Goal: Check status

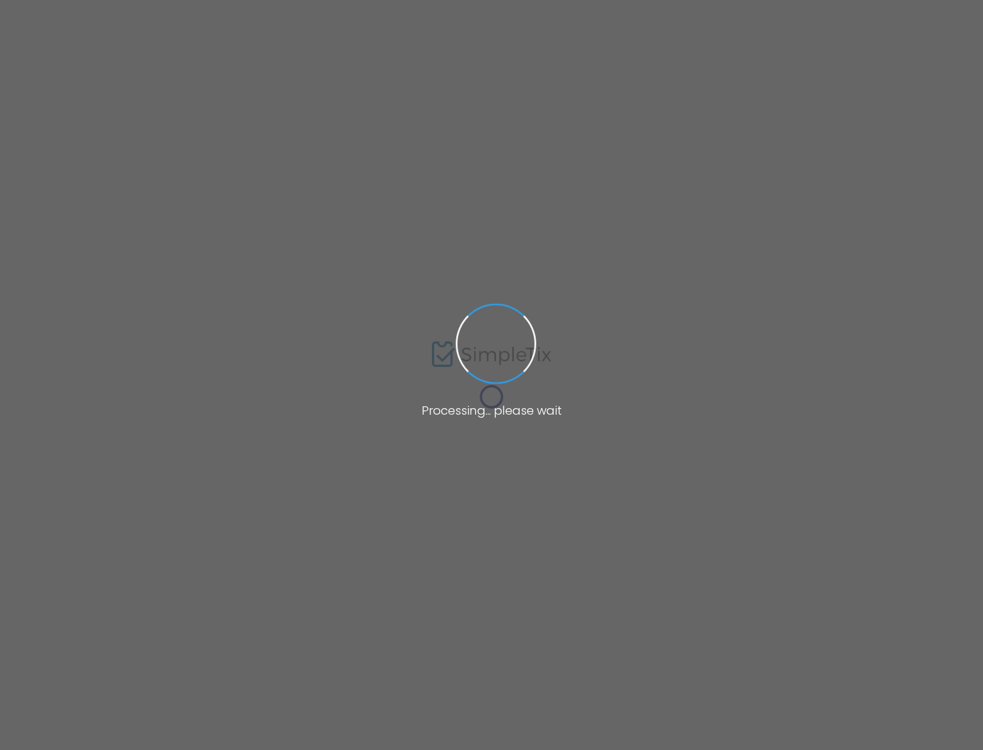
type input "[URL][DOMAIN_NAME]"
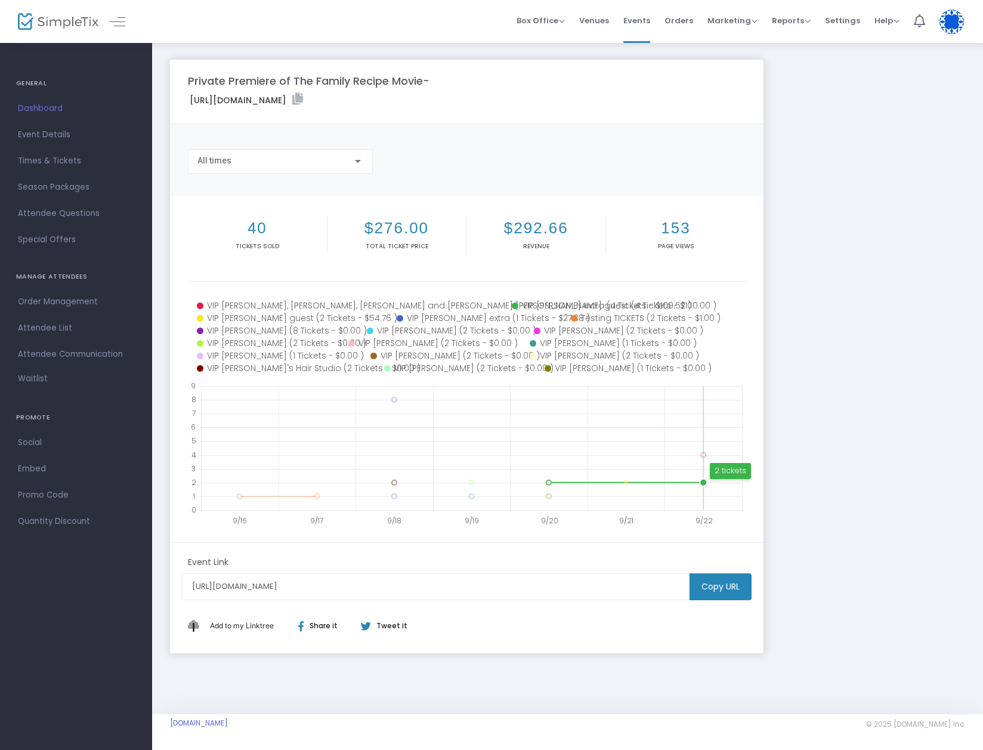
click at [705, 483] on circle at bounding box center [703, 482] width 7 height 7
click at [804, 440] on div "Private Premiere of The Family Recipe Movie- https://www.simpletix.com/e/privat…" at bounding box center [567, 357] width 807 height 594
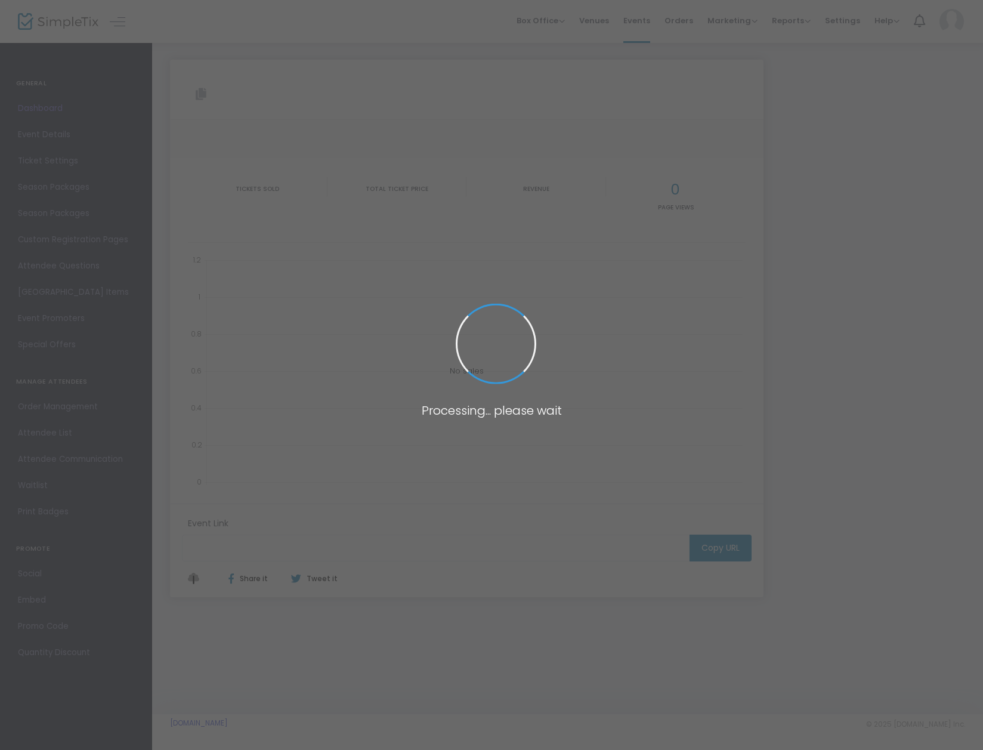
type input "[URL][DOMAIN_NAME]"
